Goal: Transaction & Acquisition: Book appointment/travel/reservation

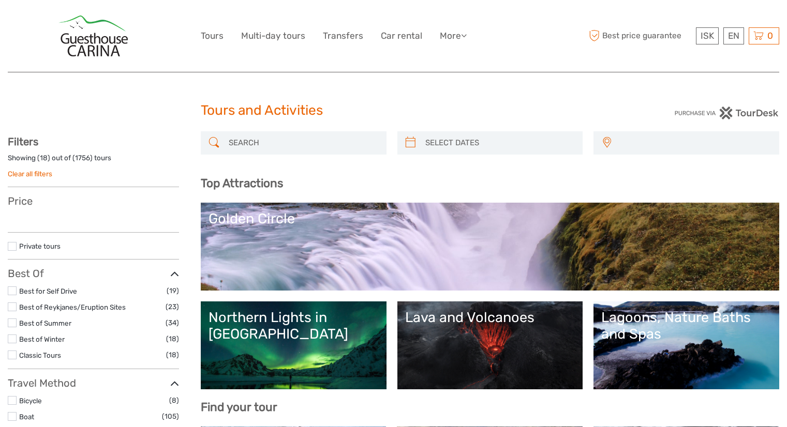
select select
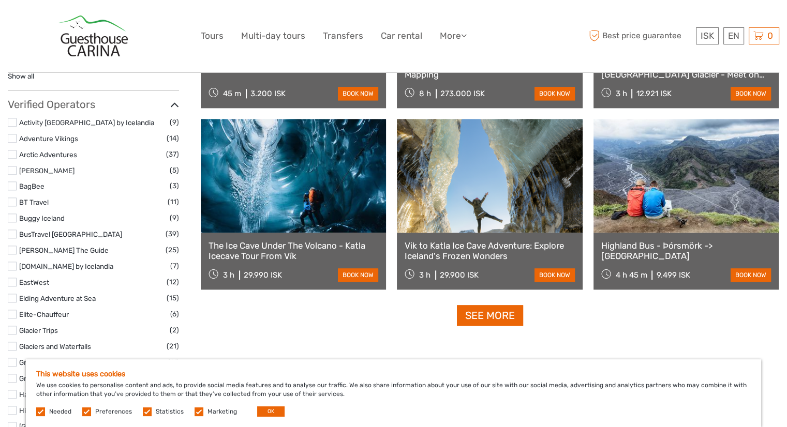
scroll to position [1190, 0]
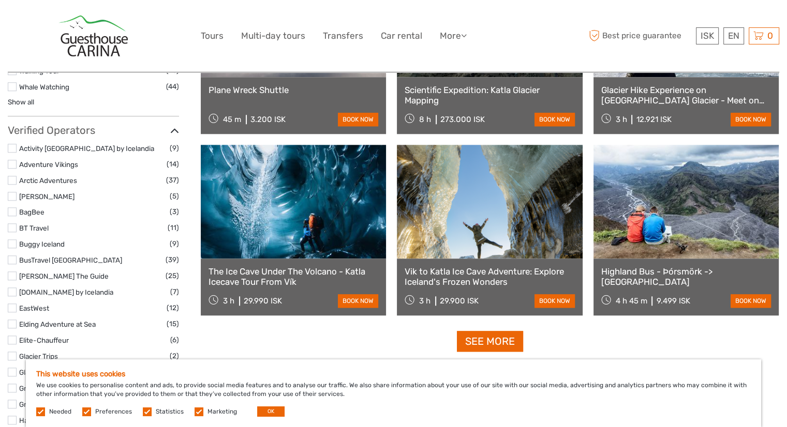
click at [281, 277] on link "The Ice Cave Under The Volcano - Katla Icecave Tour From Vík" at bounding box center [293, 276] width 170 height 21
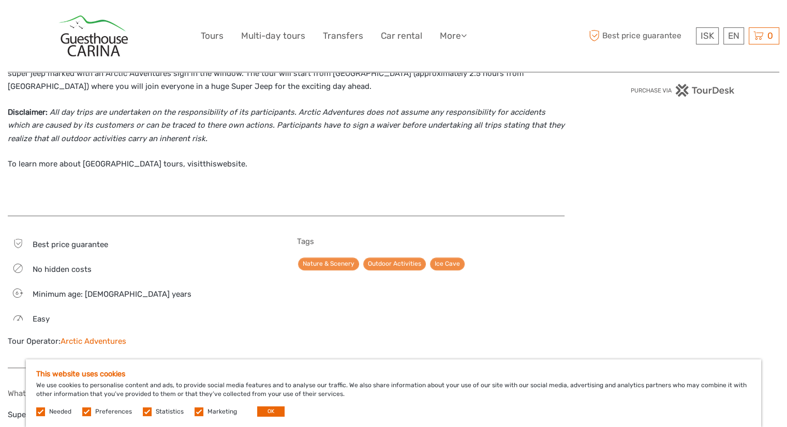
scroll to position [879, 0]
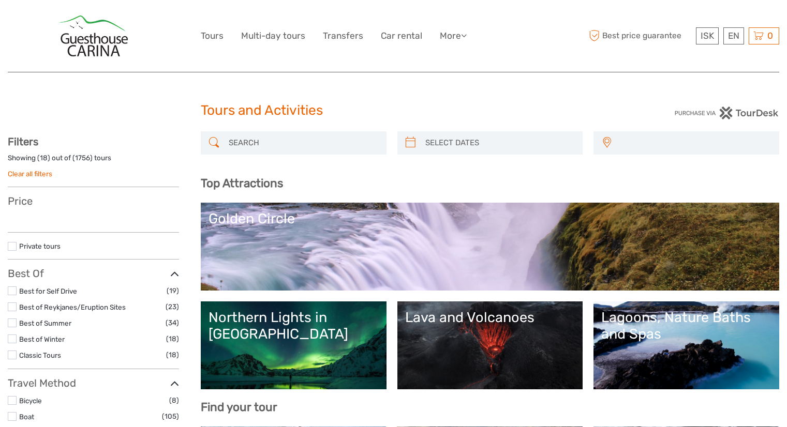
select select
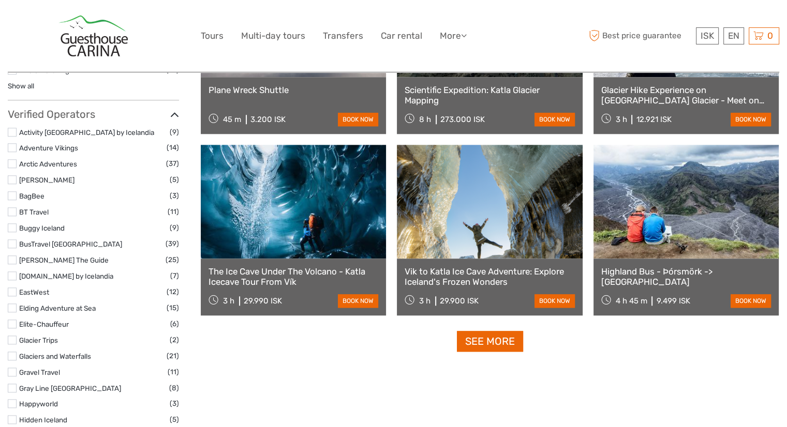
select select
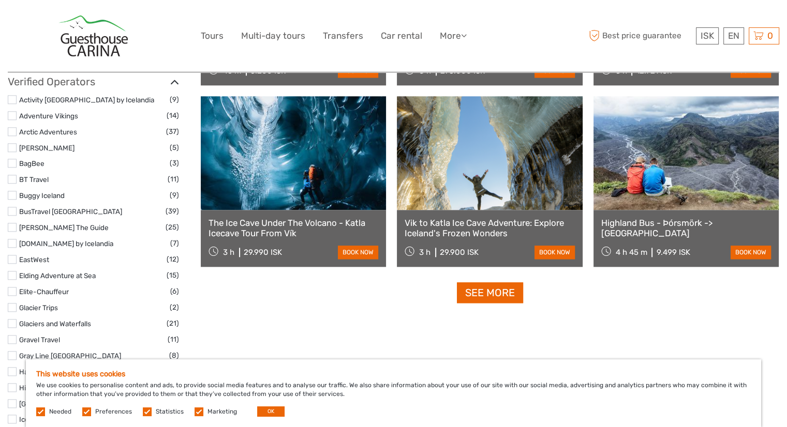
scroll to position [1241, 0]
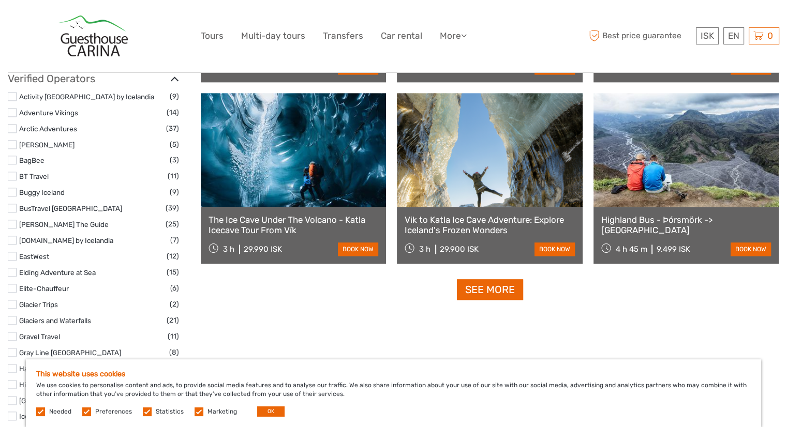
click at [367, 241] on div "The Ice Cave Under The Volcano - Katla Icecave Tour From Vík 3 h 29.990 ISK boo…" at bounding box center [293, 235] width 185 height 57
click at [366, 245] on link "book now" at bounding box center [358, 249] width 40 height 13
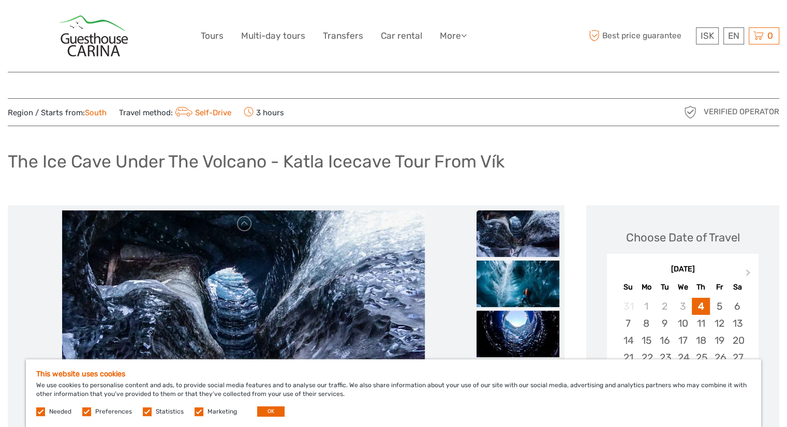
click at [535, 176] on div "The Ice Cave Under The Volcano - Katla Icecave Tour From Vík" at bounding box center [393, 166] width 771 height 38
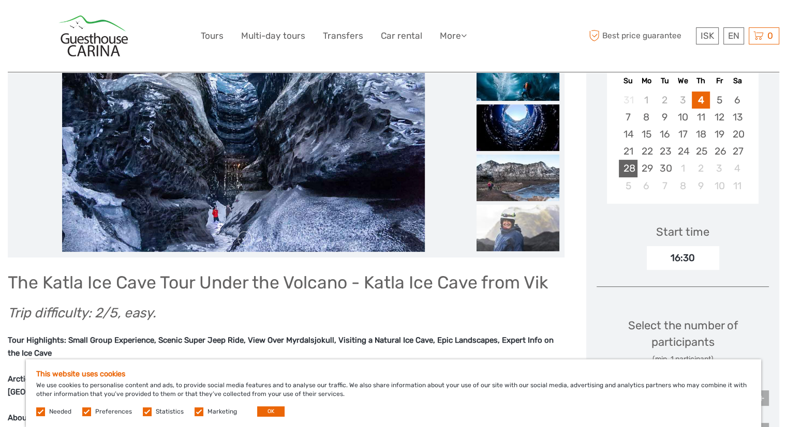
scroll to position [207, 0]
click at [644, 162] on div "29" at bounding box center [646, 167] width 18 height 17
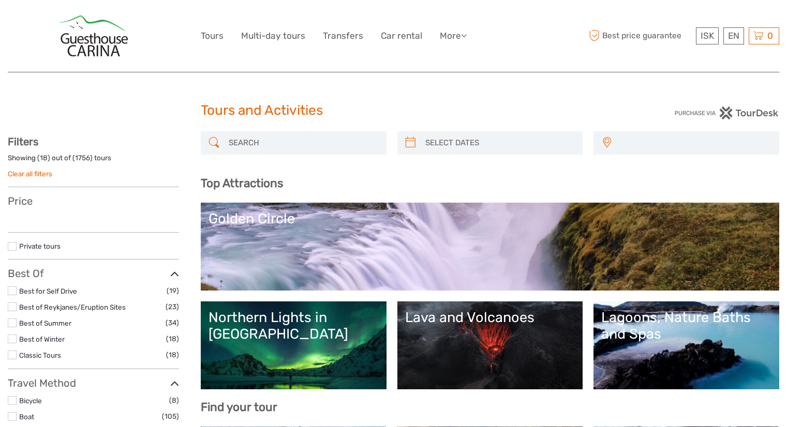
select select
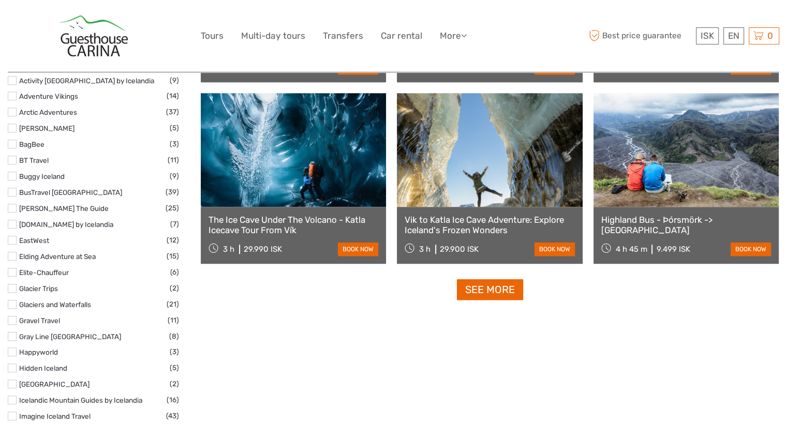
select select
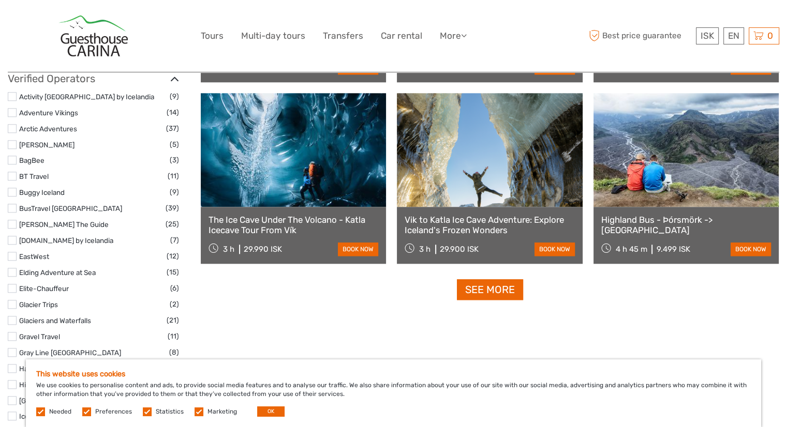
scroll to position [0, 0]
click at [502, 279] on link "See more" at bounding box center [490, 289] width 66 height 21
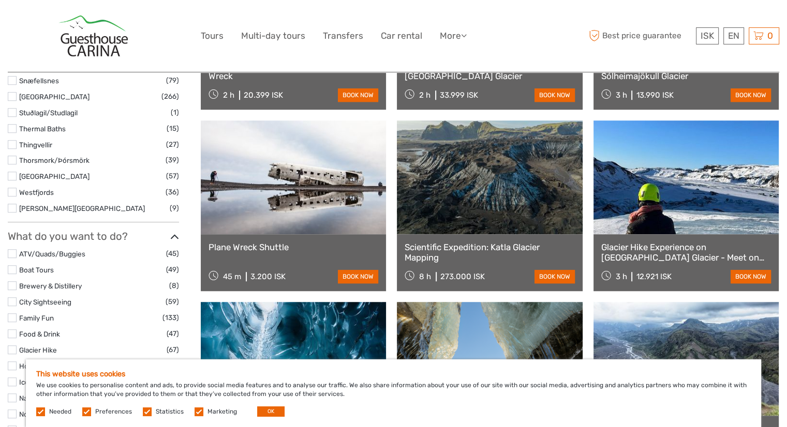
scroll to position [724, 0]
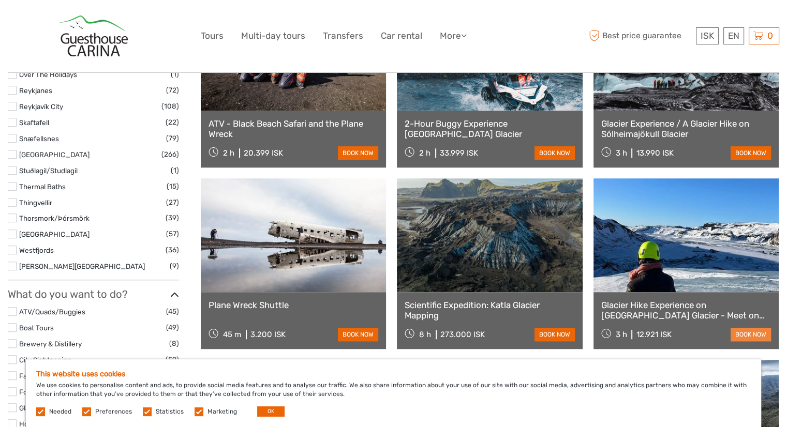
click at [751, 333] on link "book now" at bounding box center [750, 334] width 40 height 13
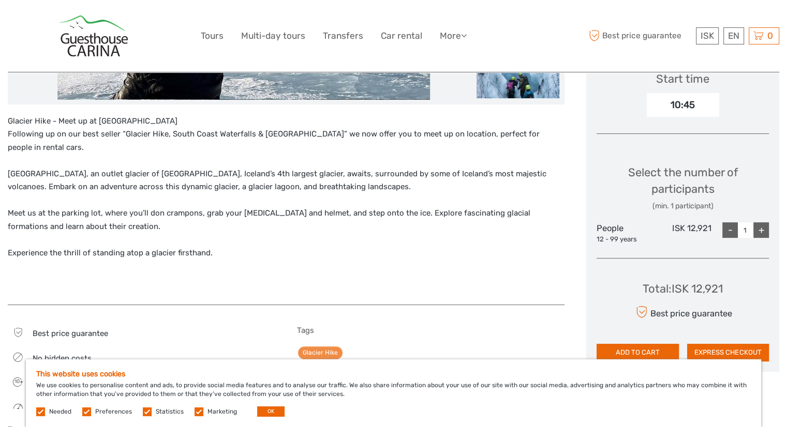
scroll to position [362, 0]
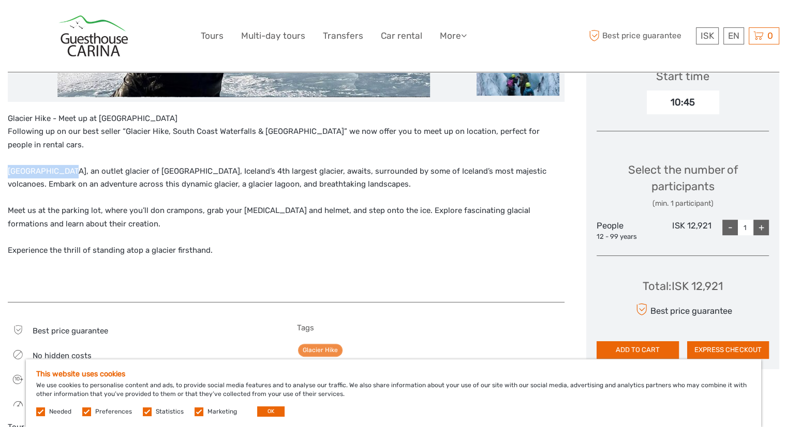
drag, startPoint x: 8, startPoint y: 172, endPoint x: 62, endPoint y: 169, distance: 53.9
click at [62, 169] on p "Glacier Hike - Meet up at [GEOGRAPHIC_DATA] Following up on our best seller “[G…" at bounding box center [286, 184] width 557 height 145
copy p "Sólheimajökull,"
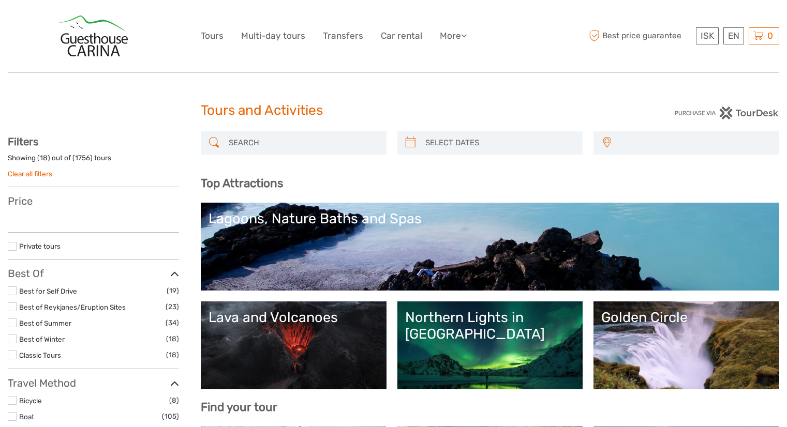
select select
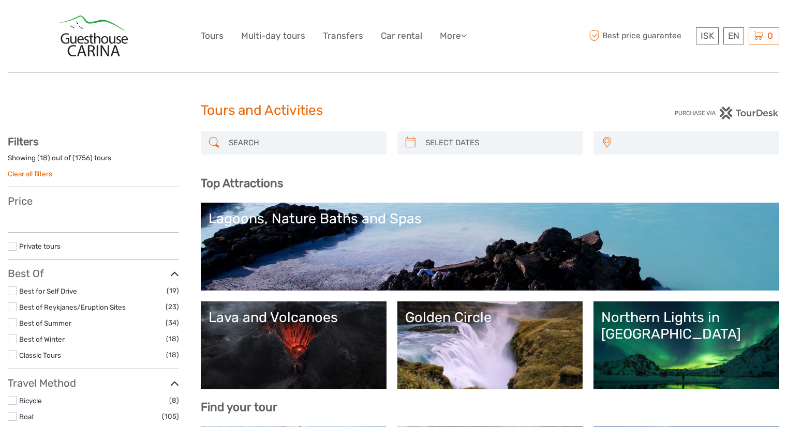
select select
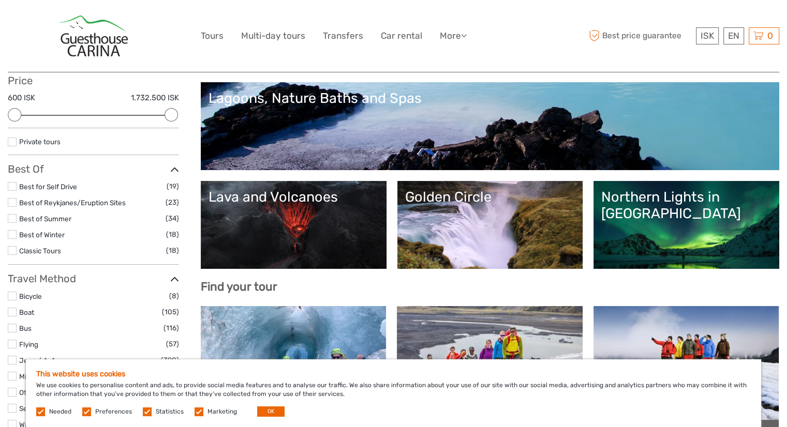
scroll to position [52, 0]
